Goal: Task Accomplishment & Management: Use online tool/utility

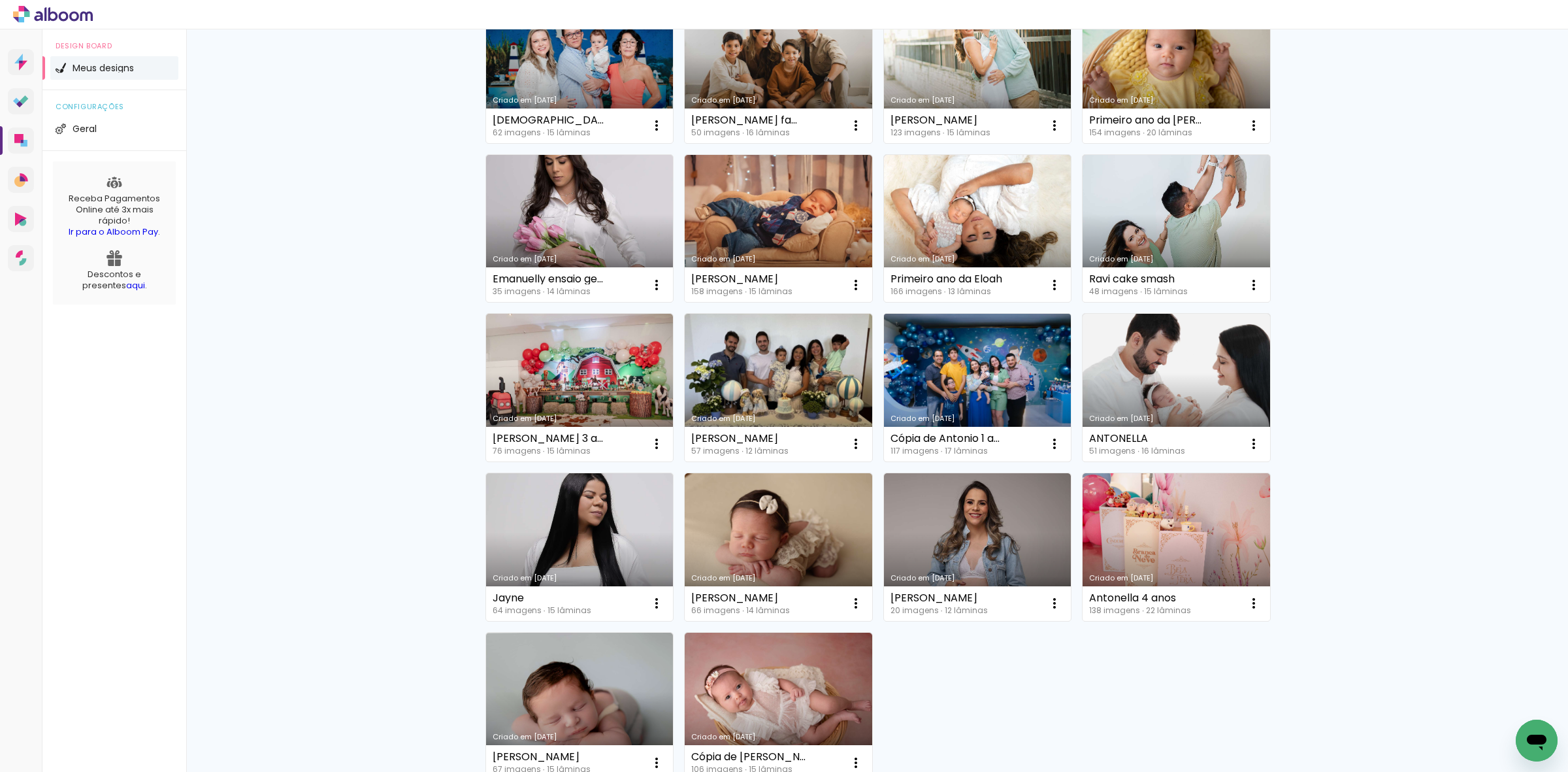
scroll to position [572, 0]
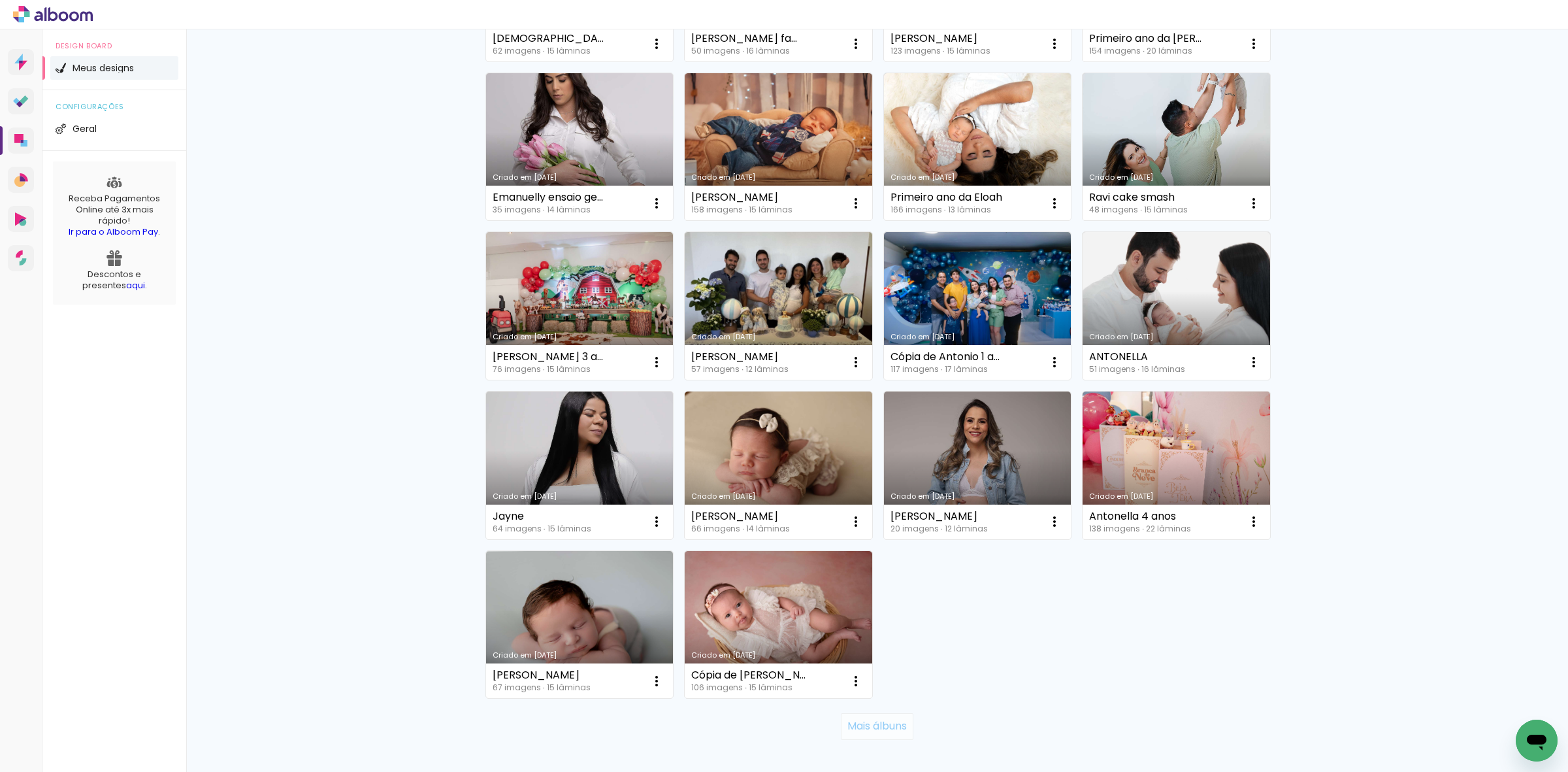
click at [0, 0] on slot "Mais álbuns" at bounding box center [0, 0] width 0 height 0
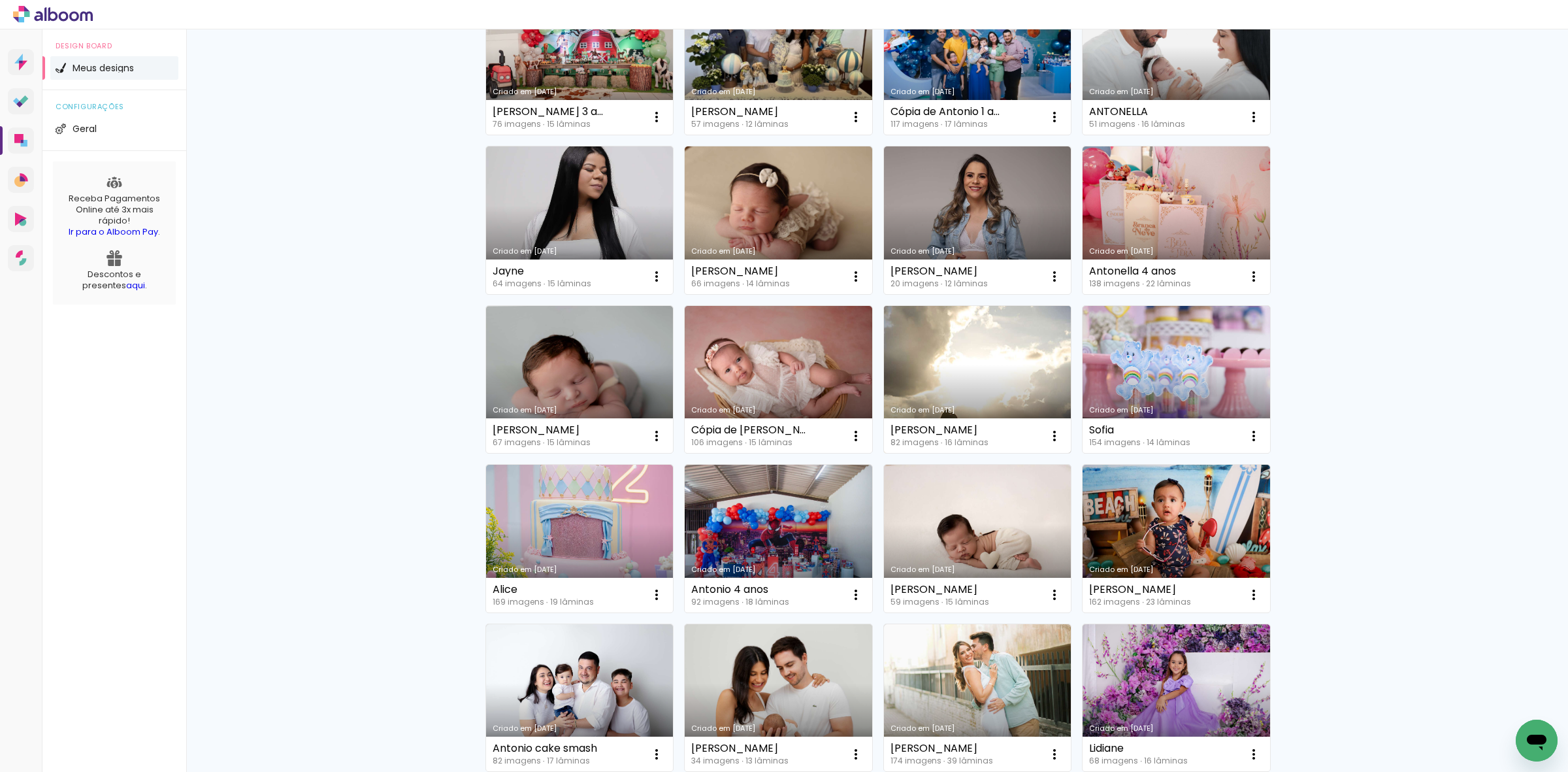
scroll to position [980, 0]
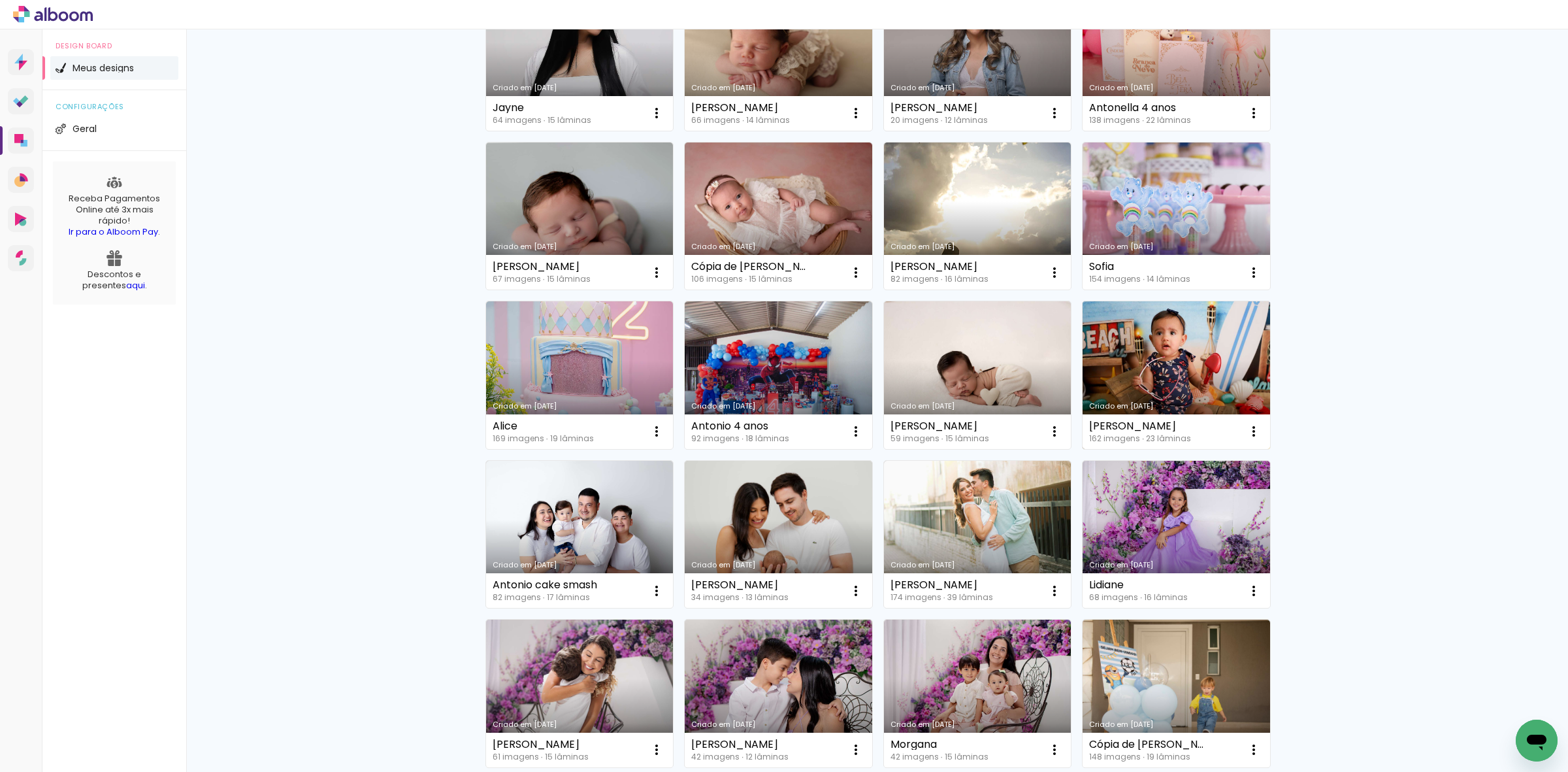
click at [1157, 370] on link "Criado em [DATE]" at bounding box center [1176, 375] width 188 height 148
